Goal: Information Seeking & Learning: Learn about a topic

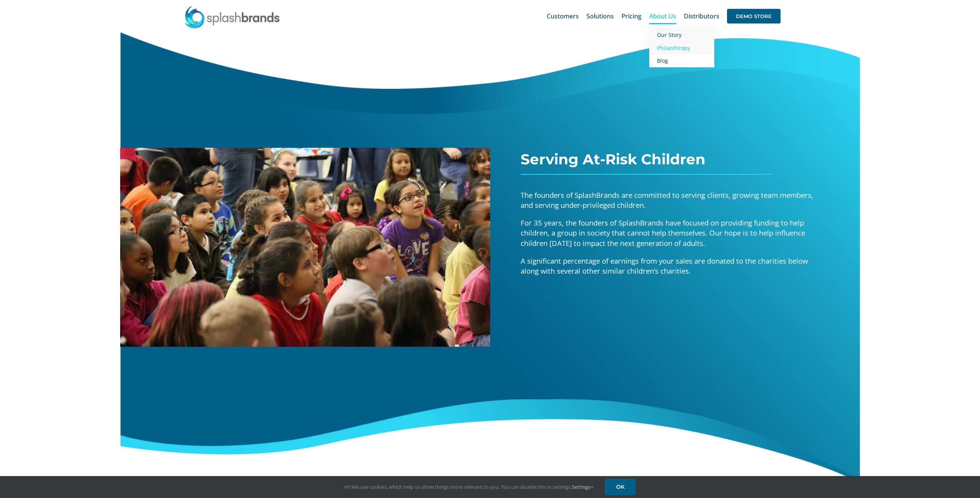
click at [669, 36] on span "Our Story" at bounding box center [669, 34] width 25 height 7
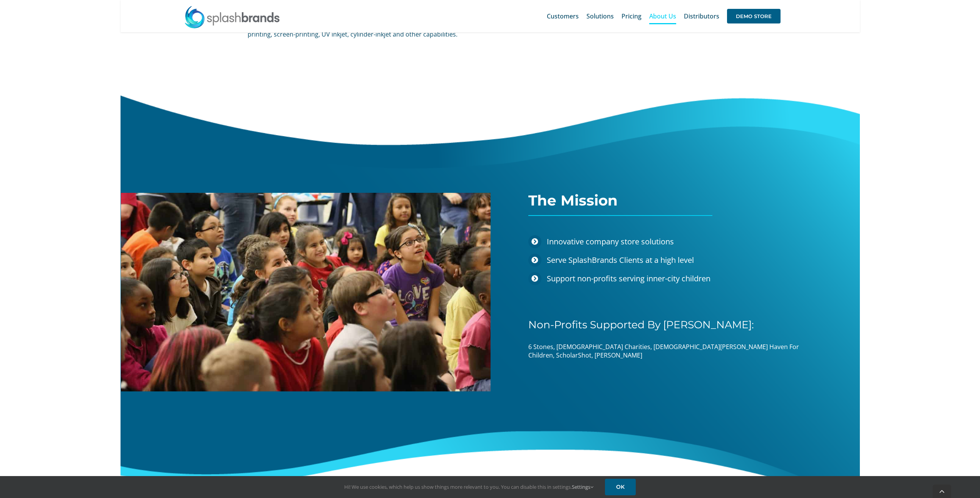
scroll to position [917, 0]
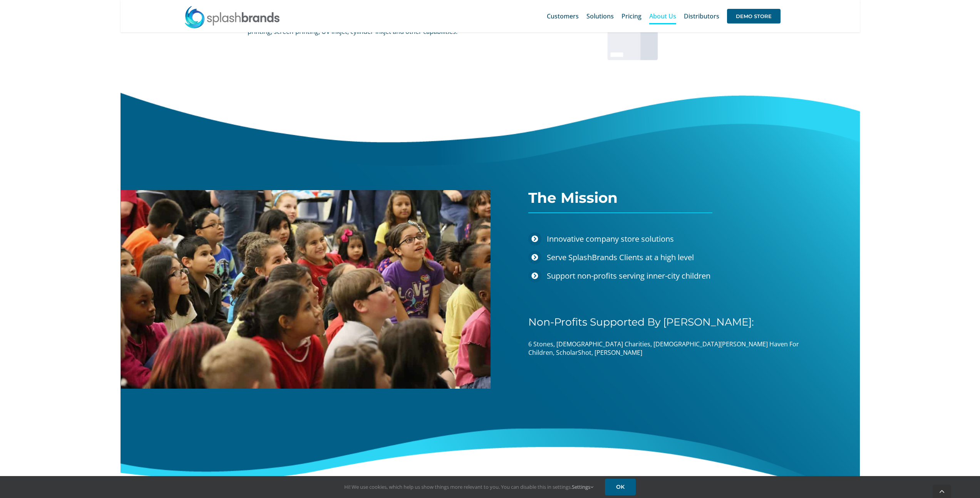
click at [535, 258] on icon at bounding box center [534, 257] width 7 height 7
click at [537, 277] on icon at bounding box center [534, 275] width 7 height 7
drag, startPoint x: 715, startPoint y: 274, endPoint x: 539, endPoint y: 274, distance: 176.3
click at [539, 274] on li "Support non-profits serving inner-city children" at bounding box center [669, 276] width 283 height 18
copy li "Support non-profits serving inner-city children"
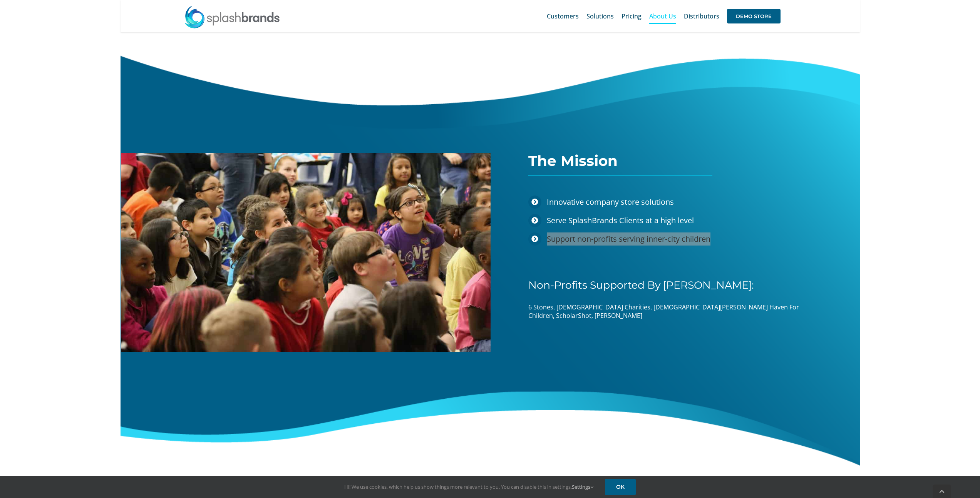
scroll to position [985, 0]
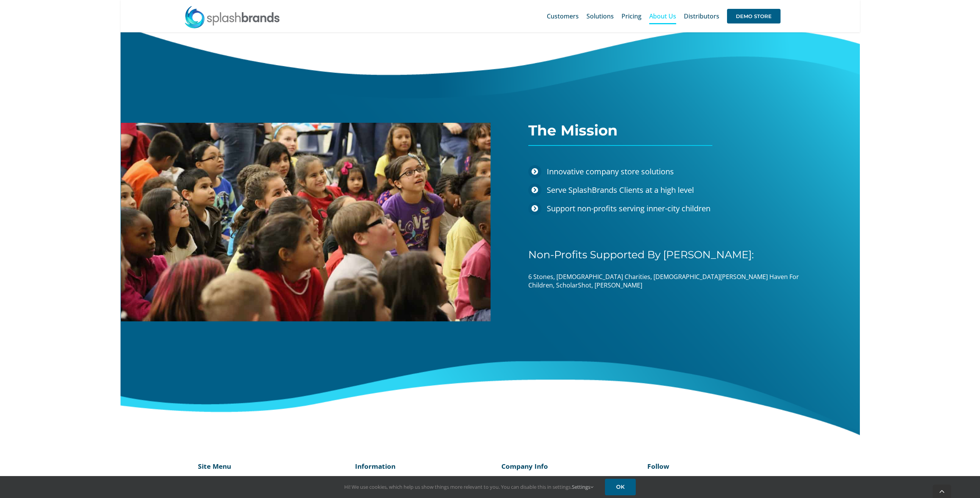
click at [598, 277] on span "6 Stones, Catholic Charities, Christ’s Haven For Children, ScholarShot, Vogel A…" at bounding box center [663, 280] width 271 height 17
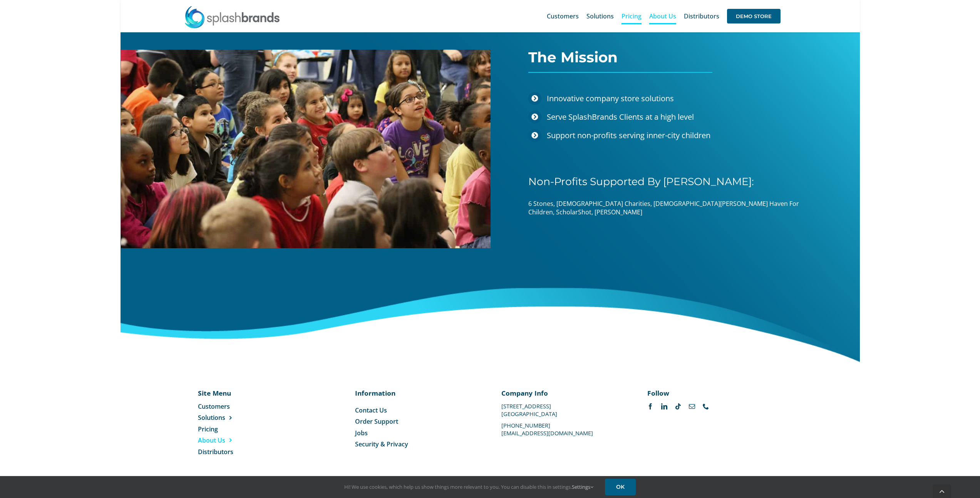
click at [637, 19] on span "Pricing" at bounding box center [631, 16] width 20 height 6
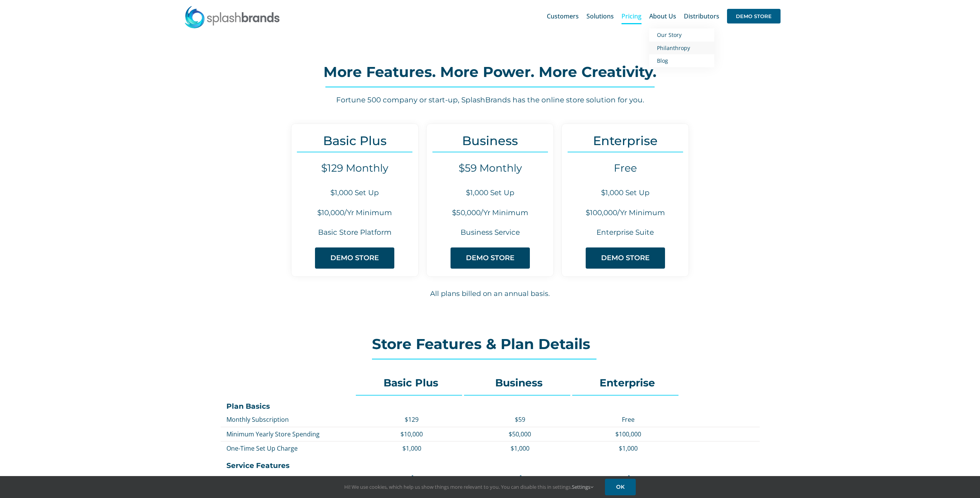
click at [679, 48] on span "Philanthropy" at bounding box center [673, 47] width 33 height 7
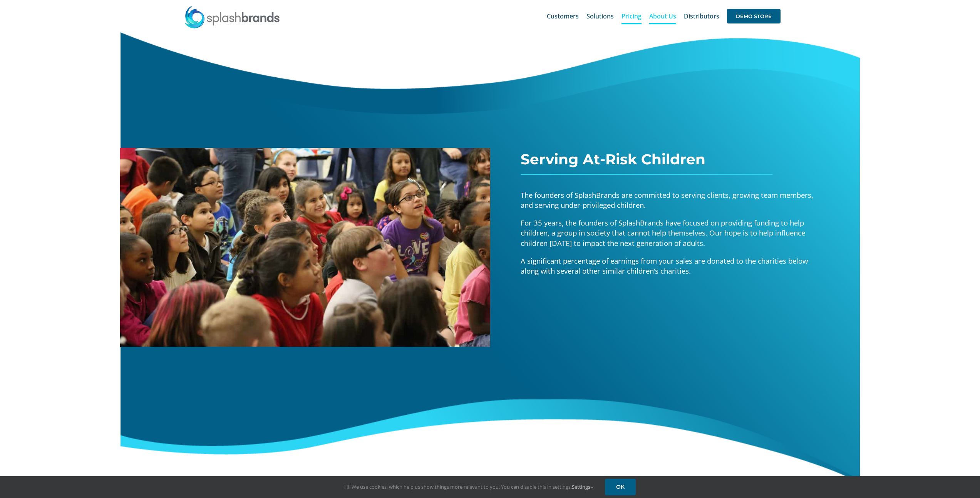
click at [629, 13] on span "Pricing" at bounding box center [631, 16] width 20 height 6
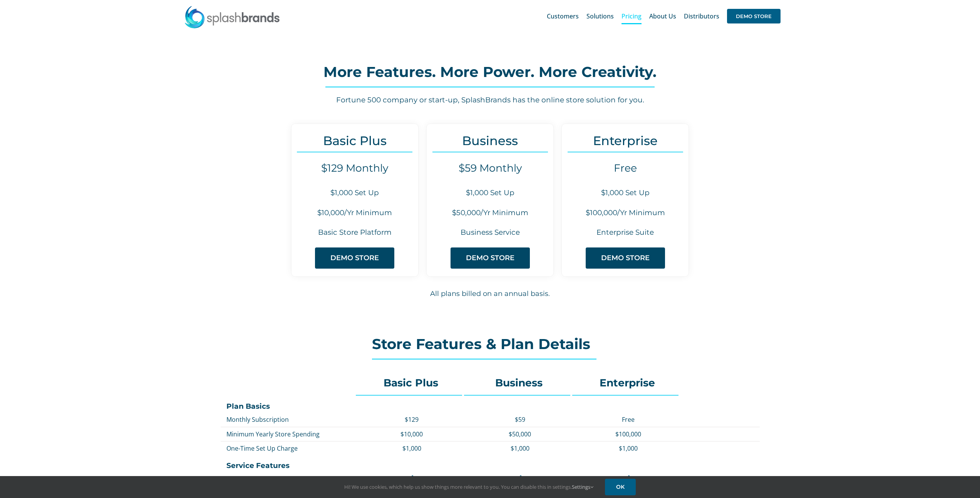
click at [346, 170] on h4 "$129 Monthly" at bounding box center [354, 168] width 127 height 12
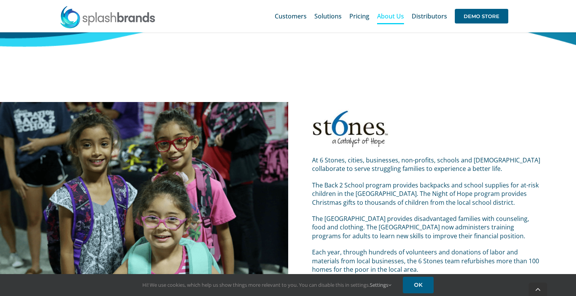
scroll to position [408, 0]
click at [370, 134] on img at bounding box center [350, 128] width 77 height 38
click at [358, 130] on img at bounding box center [350, 128] width 77 height 38
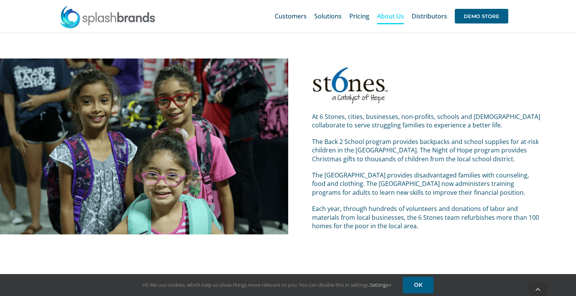
scroll to position [451, 0]
click at [402, 119] on p "At 6 Stones, cities, businesses, non-profits, schools and churches collaborate …" at bounding box center [427, 120] width 231 height 17
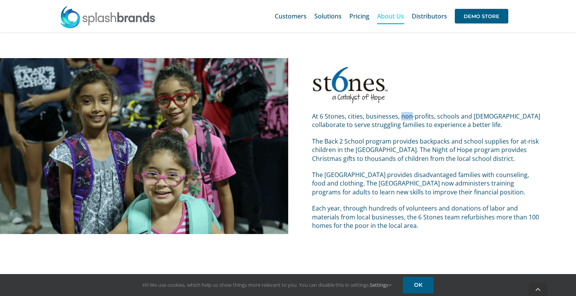
click at [402, 119] on p "At 6 Stones, cities, businesses, non-profits, schools and churches collaborate …" at bounding box center [427, 120] width 231 height 17
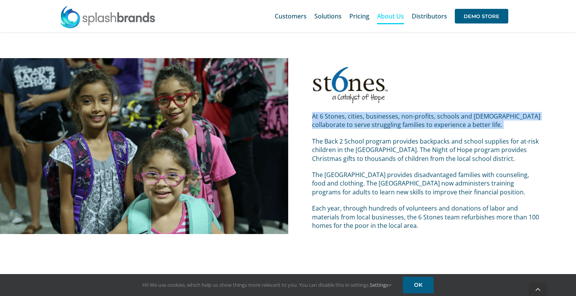
click at [402, 119] on p "At 6 Stones, cities, businesses, non-profits, schools and churches collaborate …" at bounding box center [427, 120] width 231 height 17
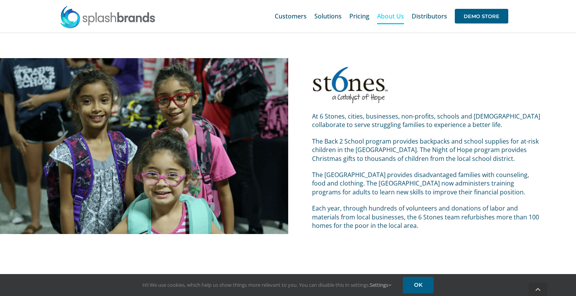
click at [346, 149] on p "The Back 2 School program provides backpacks and school supplies for at-risk ch…" at bounding box center [427, 150] width 231 height 26
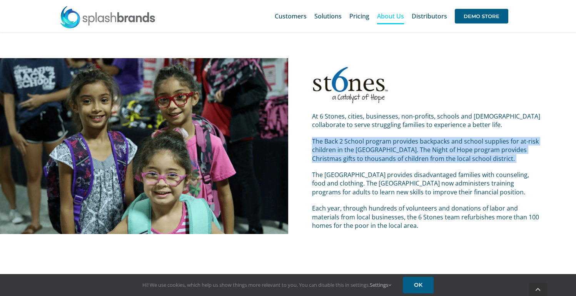
click at [346, 149] on p "The Back 2 School program provides backpacks and school supplies for at-risk ch…" at bounding box center [427, 150] width 231 height 26
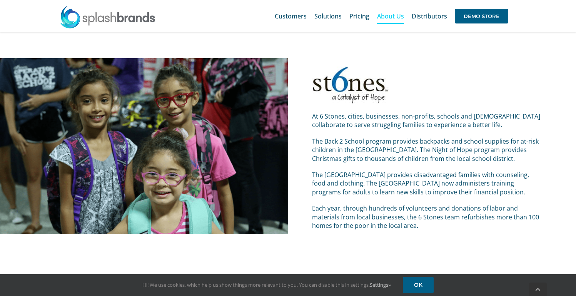
click at [344, 179] on p "The [GEOGRAPHIC_DATA] provides disadvantaged families with counseling, food and…" at bounding box center [427, 183] width 231 height 26
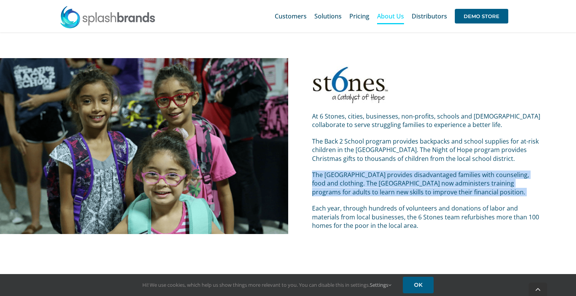
click at [344, 179] on p "The [GEOGRAPHIC_DATA] provides disadvantaged families with counseling, food and…" at bounding box center [427, 183] width 231 height 26
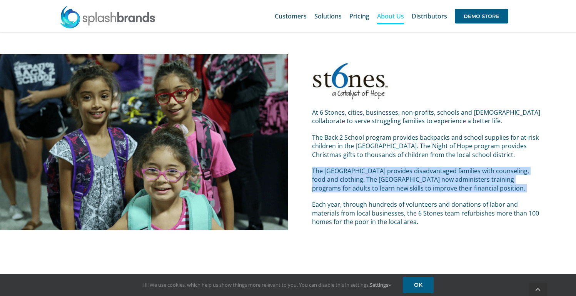
scroll to position [456, 0]
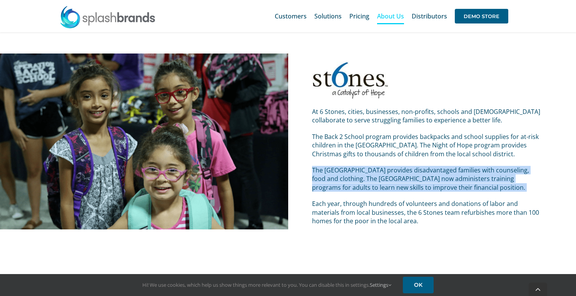
click at [395, 192] on div "At 6 Stones, cities, businesses, non-profits, schools and churches collaborate …" at bounding box center [427, 166] width 231 height 118
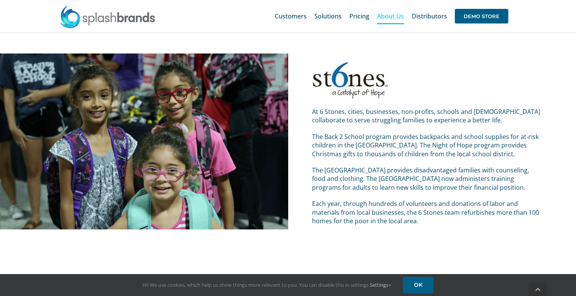
click at [382, 207] on p "Each year, through hundreds of volunteers and donations of labor and materials …" at bounding box center [427, 212] width 231 height 26
click at [383, 207] on p "Each year, through hundreds of volunteers and donations of labor and materials …" at bounding box center [427, 212] width 231 height 26
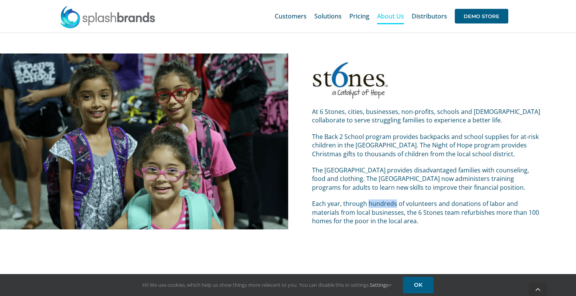
click at [383, 207] on p "Each year, through hundreds of volunteers and donations of labor and materials …" at bounding box center [427, 212] width 231 height 26
click at [384, 207] on p "Each year, through hundreds of volunteers and donations of labor and materials …" at bounding box center [427, 212] width 231 height 26
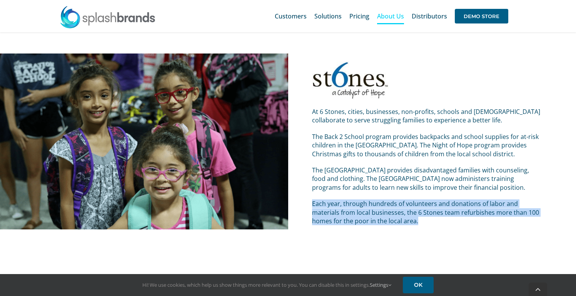
click at [384, 207] on p "Each year, through hundreds of volunteers and donations of labor and materials …" at bounding box center [427, 212] width 231 height 26
click at [384, 206] on p "Each year, through hundreds of volunteers and donations of labor and materials …" at bounding box center [427, 212] width 231 height 26
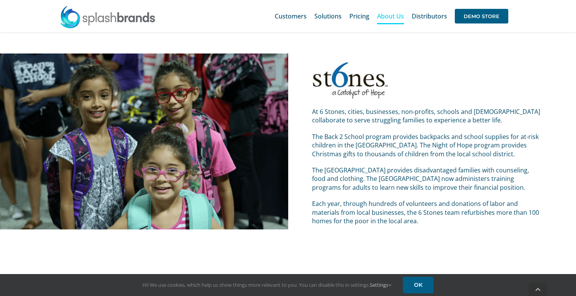
click at [363, 84] on img at bounding box center [350, 80] width 77 height 38
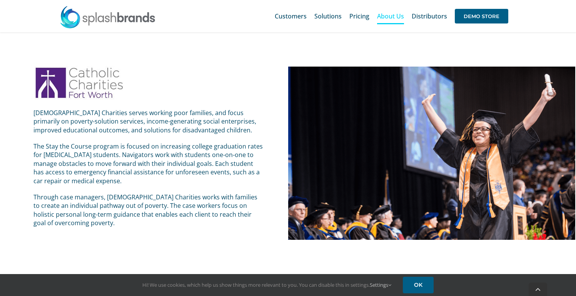
scroll to position [706, 0]
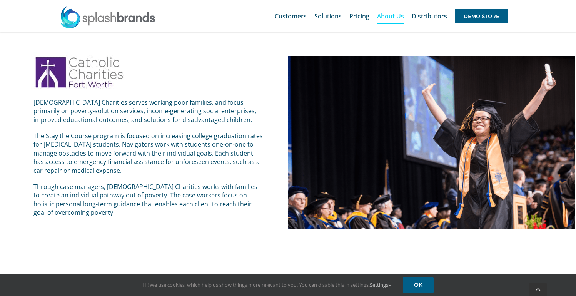
click at [134, 119] on p "[DEMOGRAPHIC_DATA] Charities serves working poor families, and focus primarily …" at bounding box center [148, 111] width 231 height 26
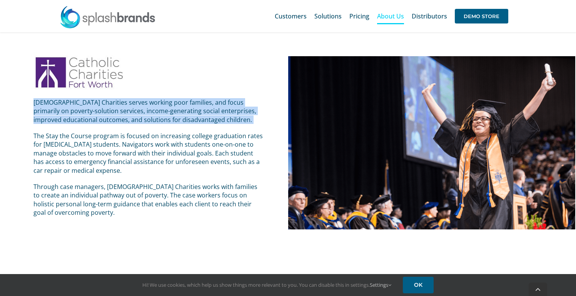
click at [134, 119] on p "[DEMOGRAPHIC_DATA] Charities serves working poor families, and focus primarily …" at bounding box center [148, 111] width 231 height 26
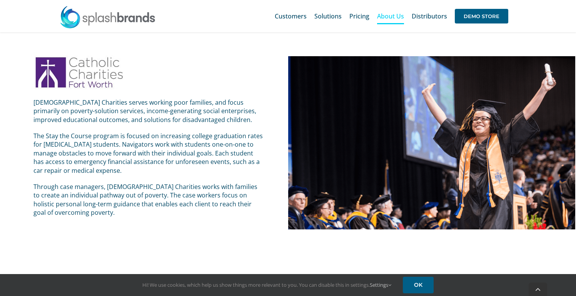
click at [69, 147] on p "The Stay the Course program is focused on increasing college graduation rates f…" at bounding box center [148, 153] width 231 height 43
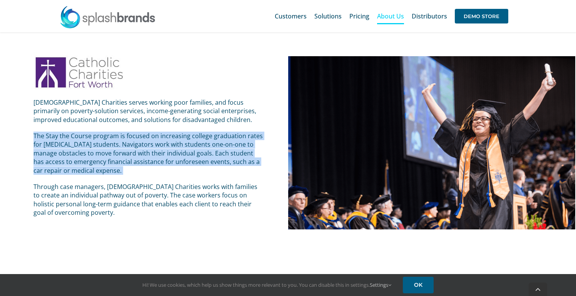
click at [69, 147] on p "The Stay the Course program is focused on increasing college graduation rates f…" at bounding box center [148, 153] width 231 height 43
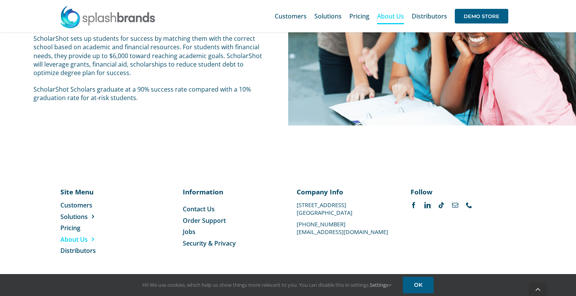
scroll to position [1536, 0]
click at [202, 222] on span "Order Support" at bounding box center [204, 221] width 43 height 8
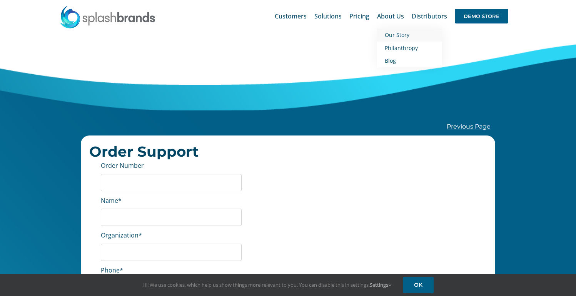
click at [397, 32] on span "Our Story" at bounding box center [397, 34] width 25 height 7
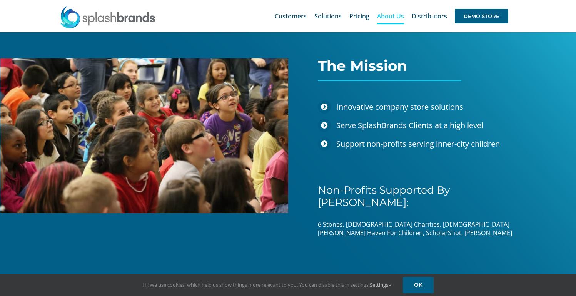
scroll to position [1046, 0]
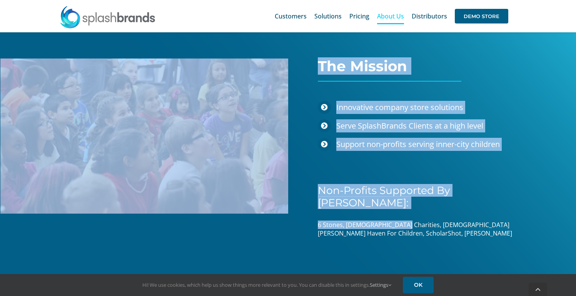
drag, startPoint x: 328, startPoint y: 212, endPoint x: 394, endPoint y: 212, distance: 67.0
click at [394, 212] on div "The Mission Innovative company store solutions Serve SplashBrands Clients at a …" at bounding box center [287, 166] width 599 height 416
click at [395, 221] on span "6 Stones, Catholic Charities, Christ’s Haven For Children, ScholarShot, Vogel A…" at bounding box center [415, 229] width 194 height 17
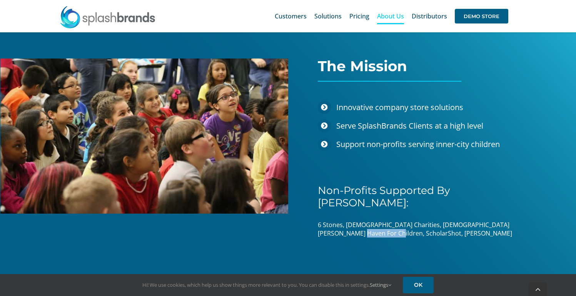
drag, startPoint x: 517, startPoint y: 213, endPoint x: 518, endPoint y: 220, distance: 7.0
click at [518, 221] on p "6 Stones, Catholic Charities, Christ’s Haven For Children, ScholarShot, Vogel A…" at bounding box center [428, 229] width 221 height 17
copy span "Vogel Alcove"
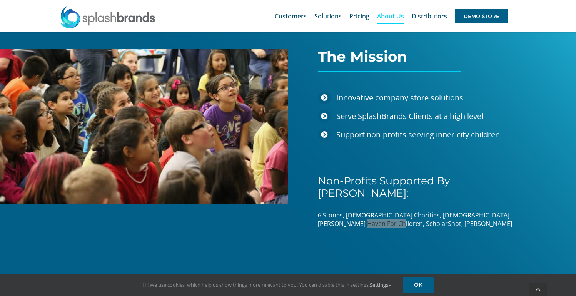
scroll to position [1056, 0]
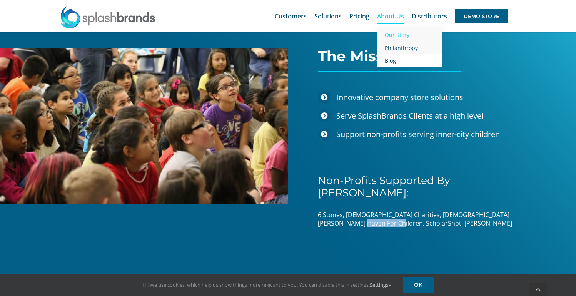
click at [394, 43] on link "Philanthropy" at bounding box center [409, 48] width 65 height 13
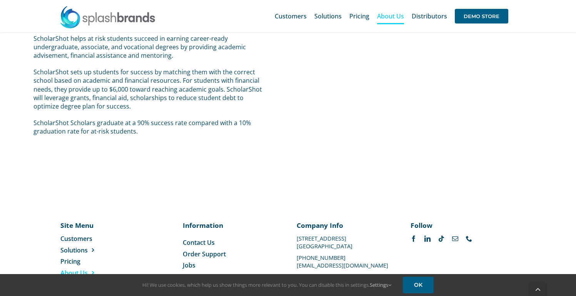
scroll to position [1538, 0]
